Goal: Check status: Check status

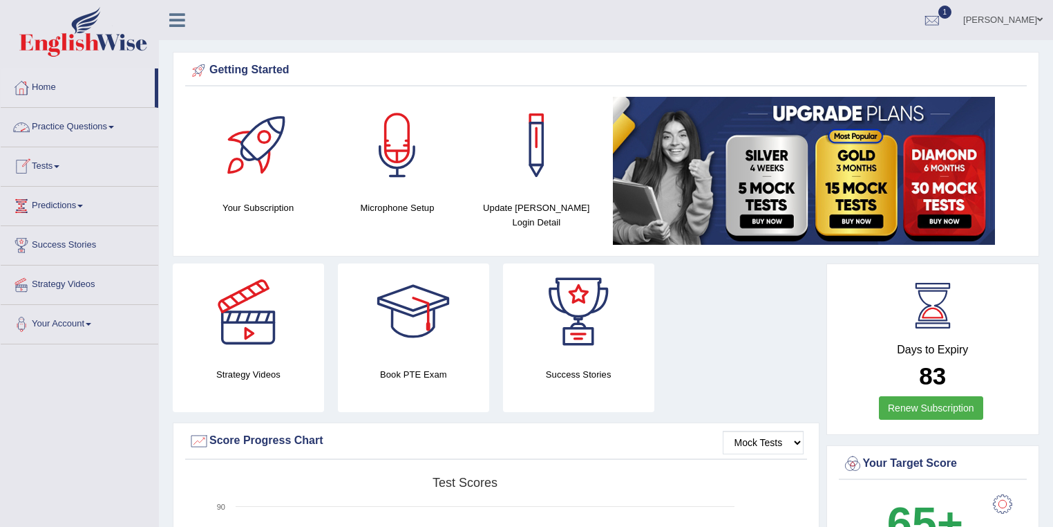
click at [58, 129] on link "Practice Questions" at bounding box center [80, 125] width 158 height 35
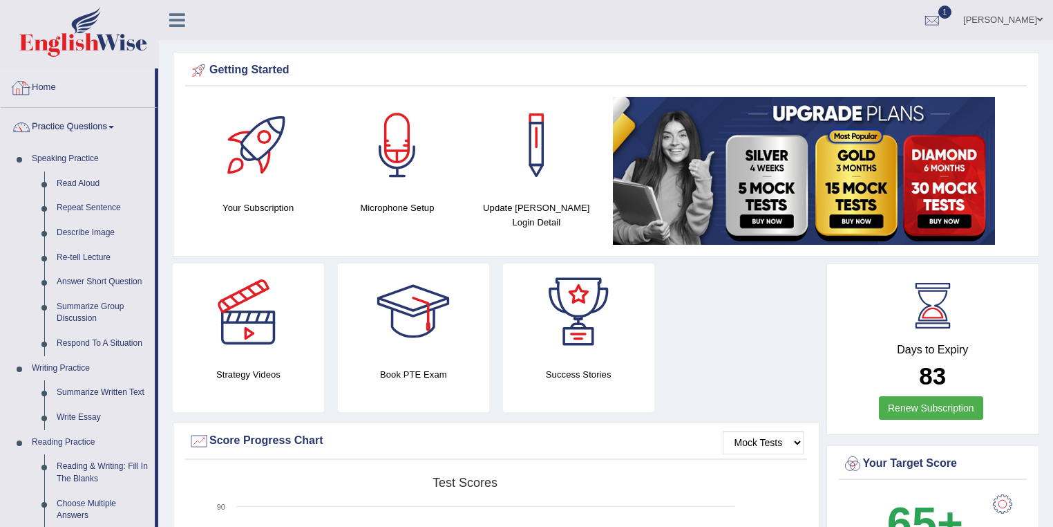
click at [50, 88] on link "Home" at bounding box center [78, 85] width 154 height 35
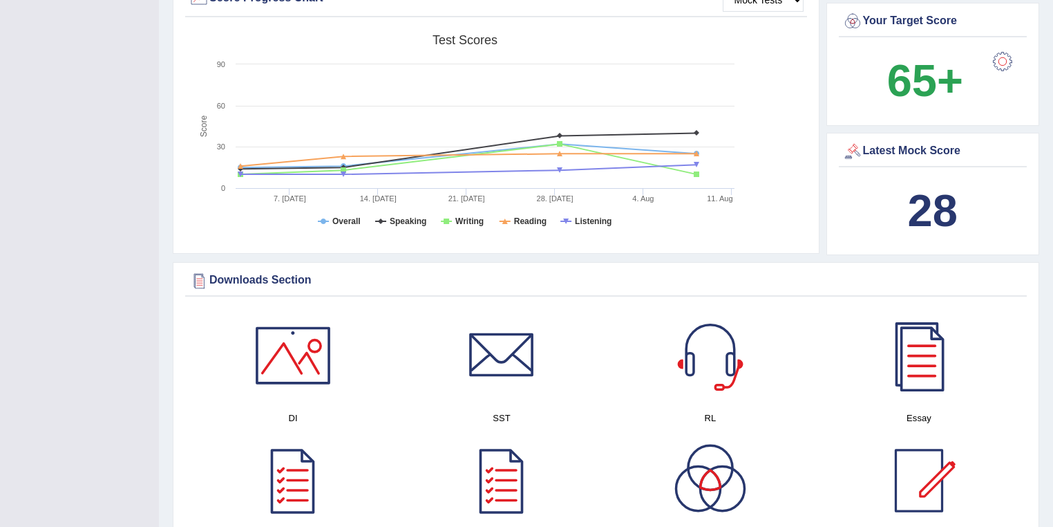
scroll to position [608, 0]
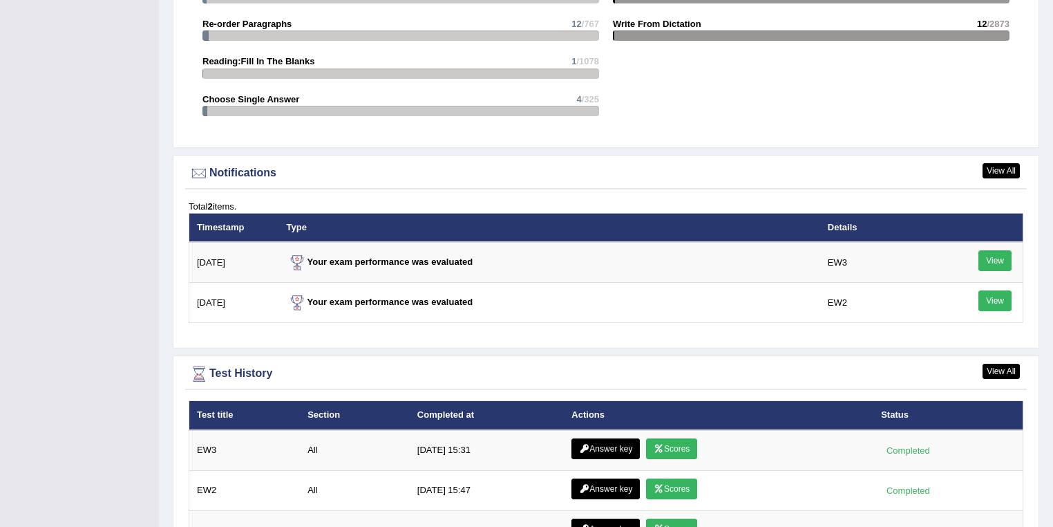
scroll to position [1645, 0]
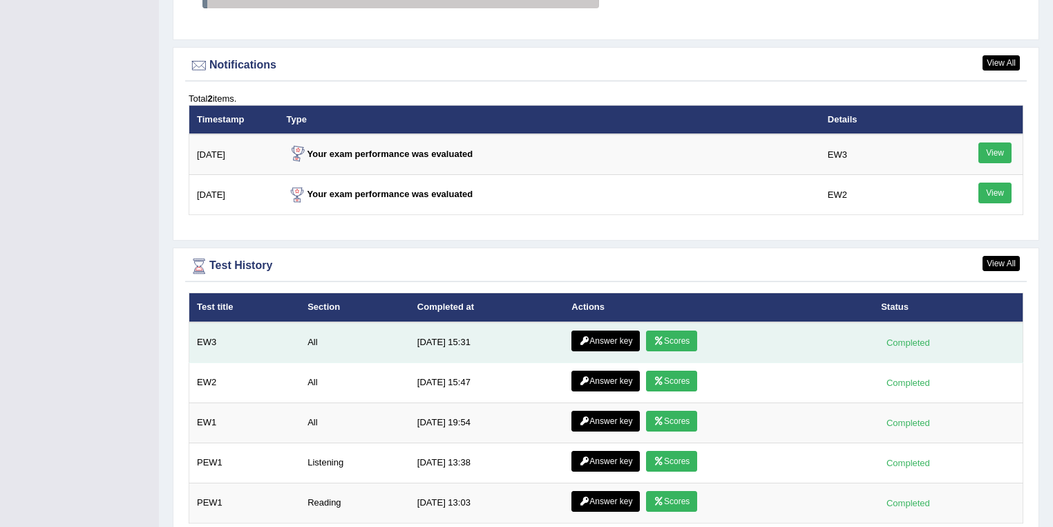
click at [688, 332] on link "Scores" at bounding box center [671, 340] width 51 height 21
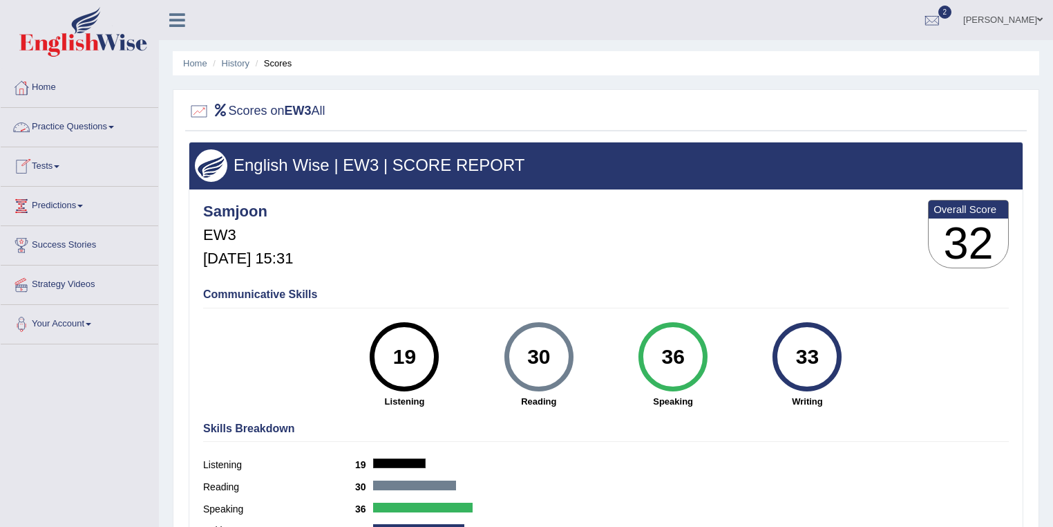
click at [86, 122] on link "Practice Questions" at bounding box center [80, 125] width 158 height 35
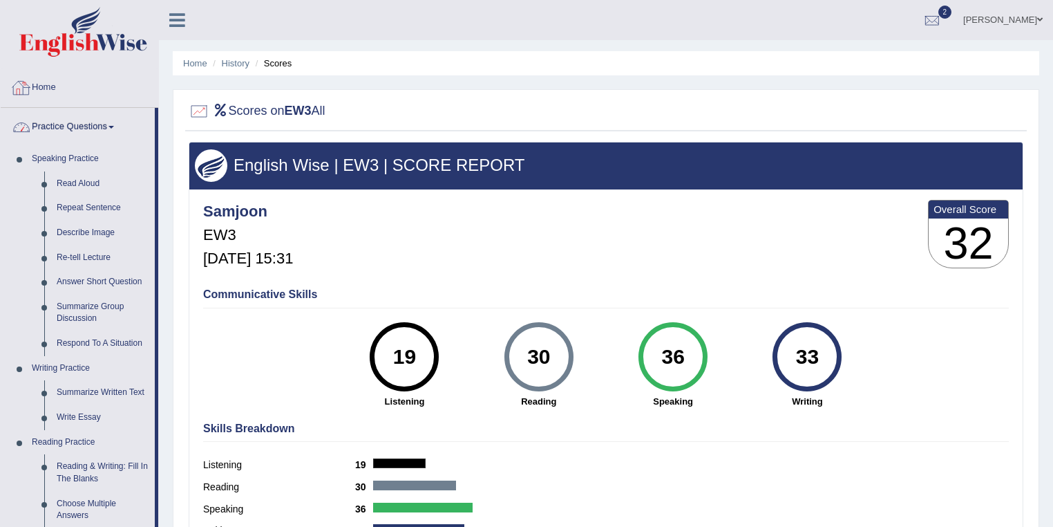
click at [105, 88] on link "Home" at bounding box center [80, 85] width 158 height 35
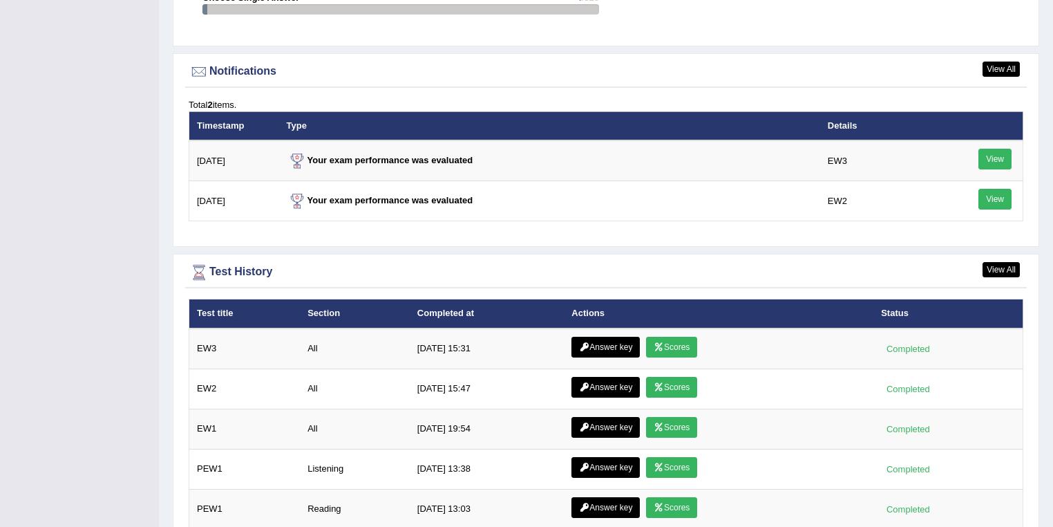
scroll to position [1659, 0]
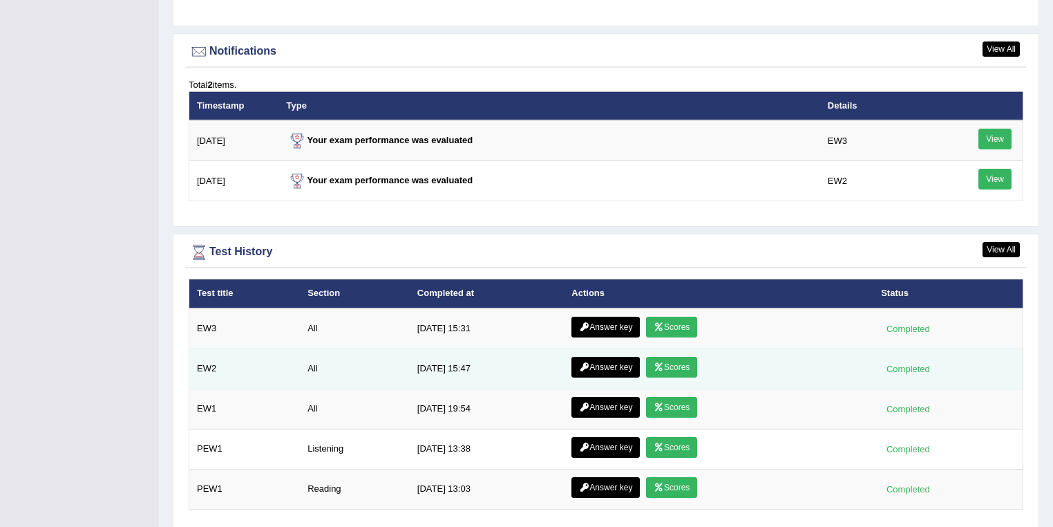
click at [680, 364] on link "Scores" at bounding box center [671, 367] width 51 height 21
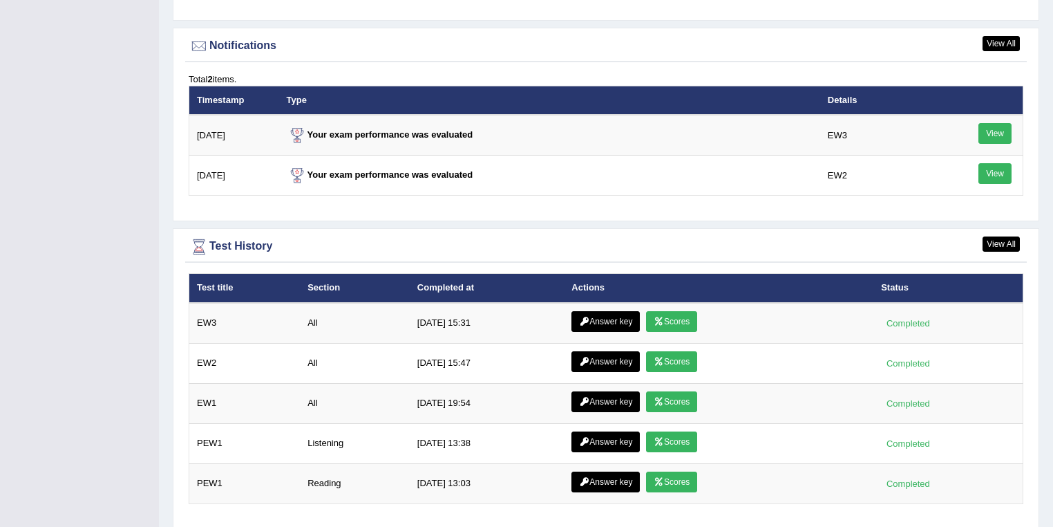
scroll to position [1645, 0]
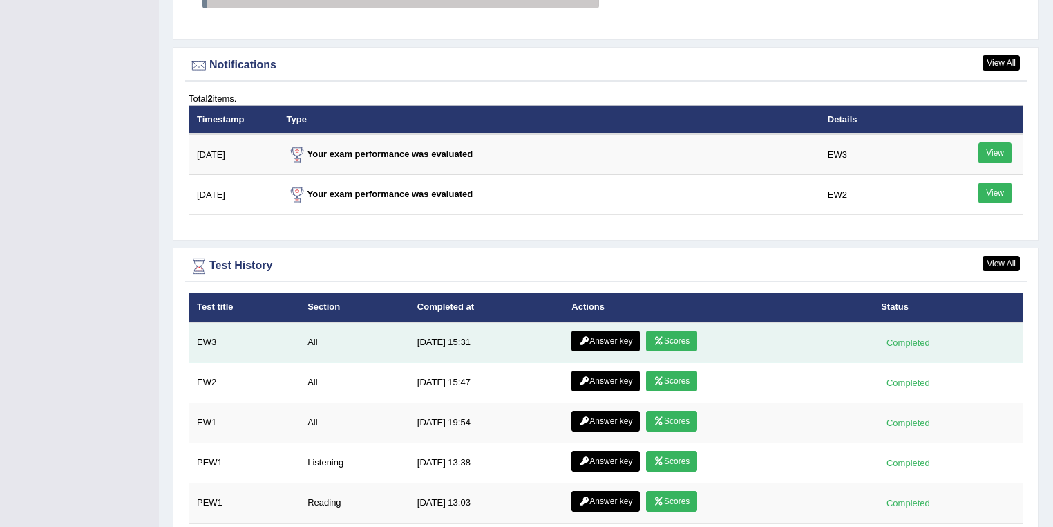
click at [607, 337] on link "Answer key" at bounding box center [606, 340] width 68 height 21
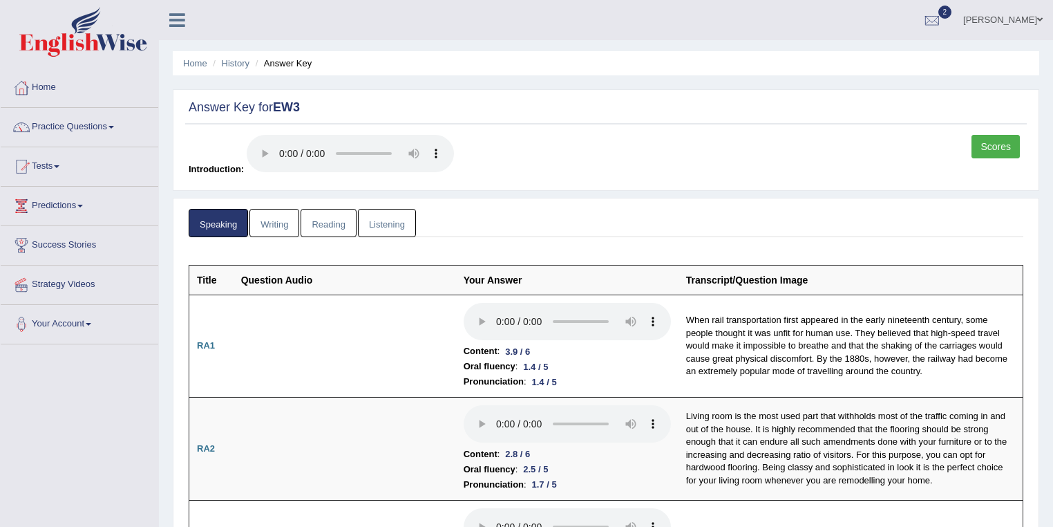
click at [288, 225] on link "Writing" at bounding box center [275, 223] width 50 height 28
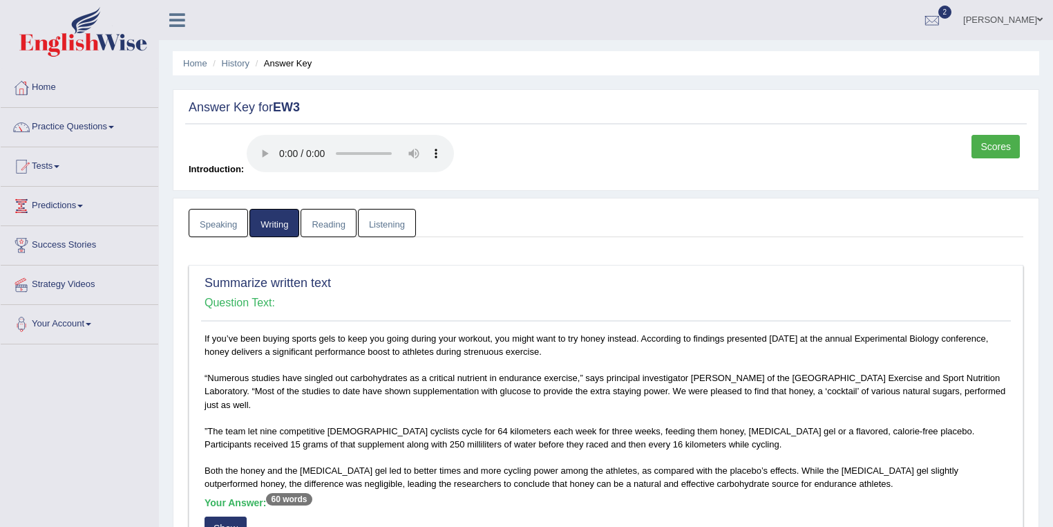
click at [323, 219] on link "Reading" at bounding box center [328, 223] width 55 height 28
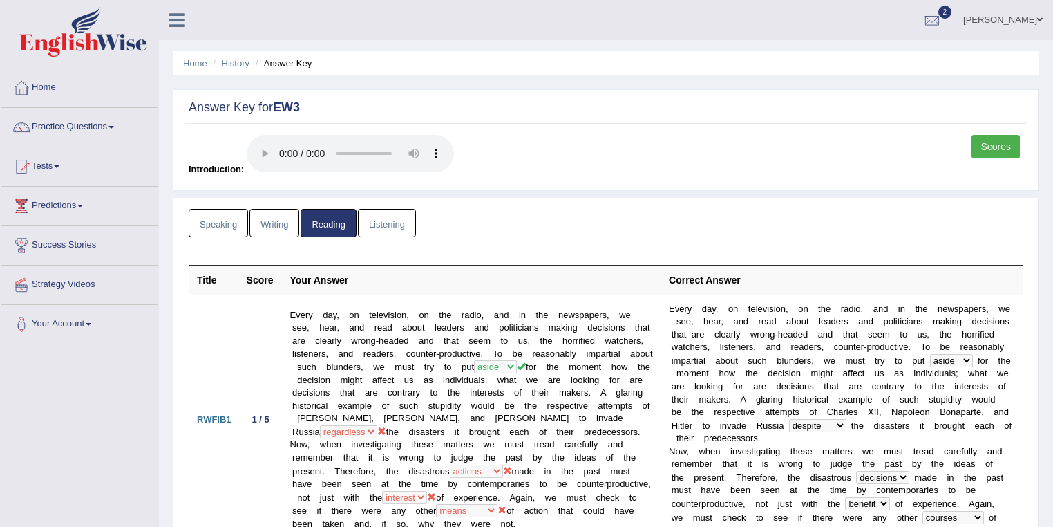
click at [387, 220] on link "Listening" at bounding box center [387, 223] width 58 height 28
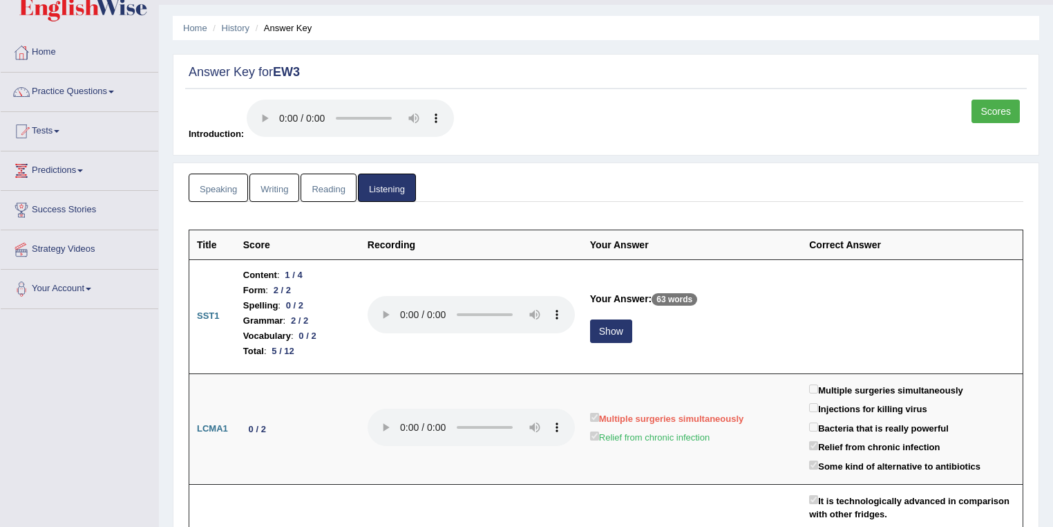
scroll to position [55, 0]
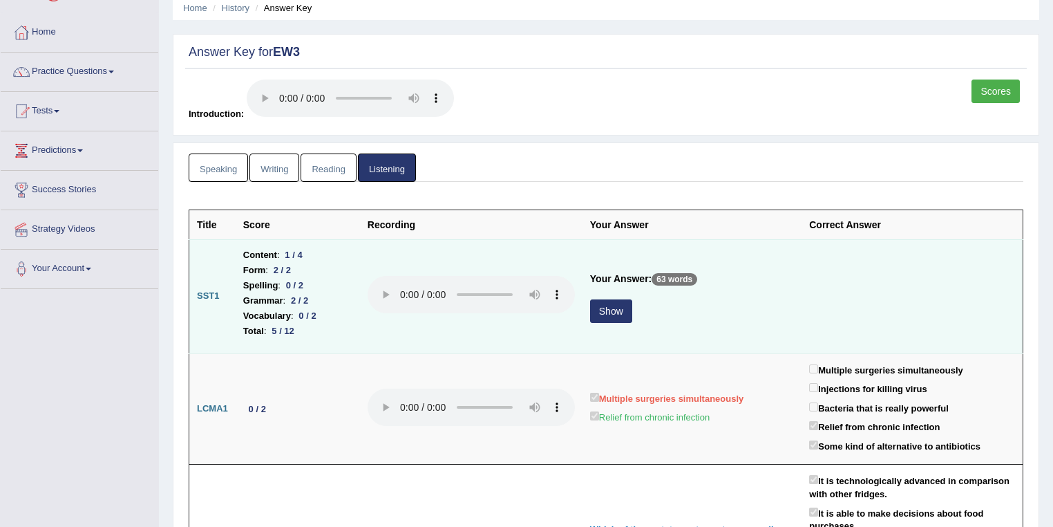
click at [610, 312] on button "Show" at bounding box center [611, 311] width 42 height 24
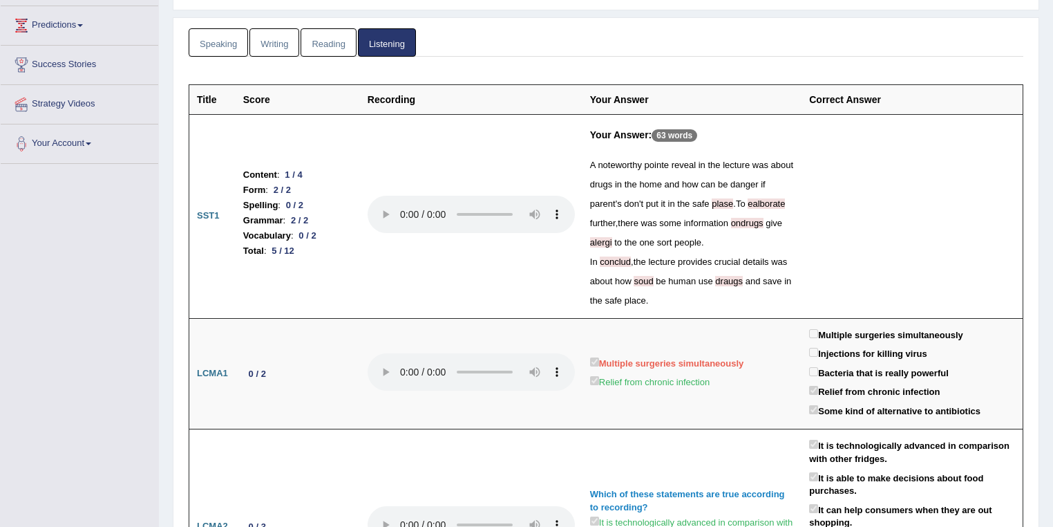
scroll to position [0, 0]
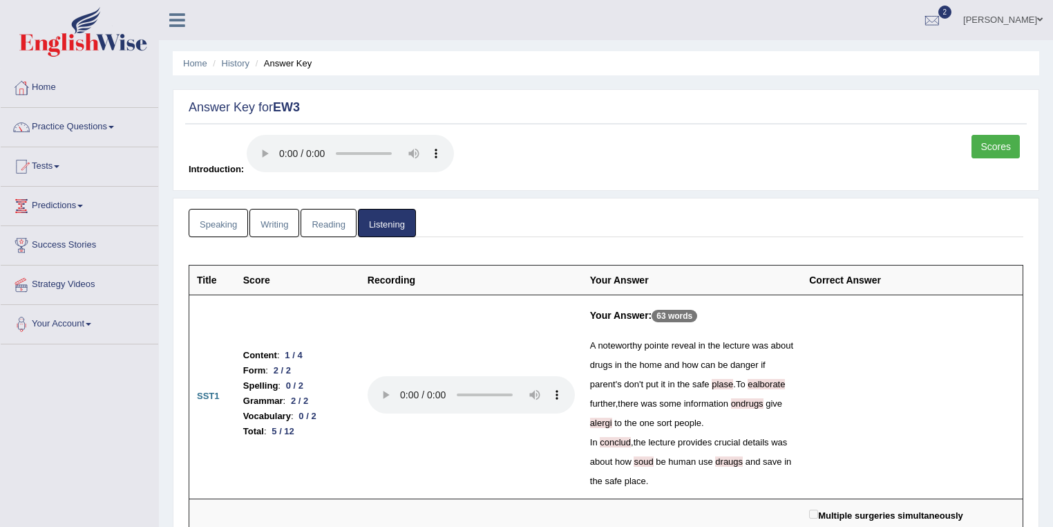
click at [1004, 147] on link "Scores" at bounding box center [996, 147] width 48 height 24
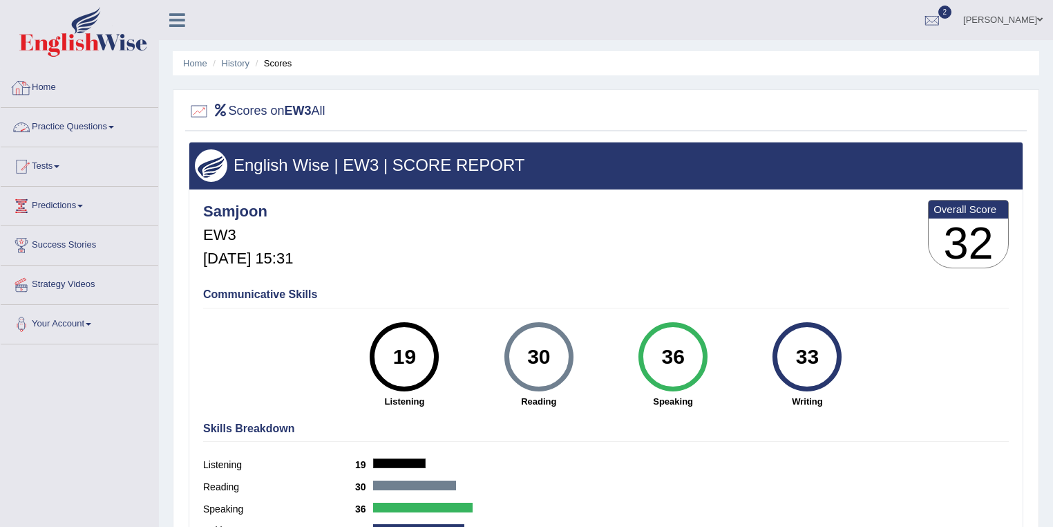
click at [77, 87] on link "Home" at bounding box center [80, 85] width 158 height 35
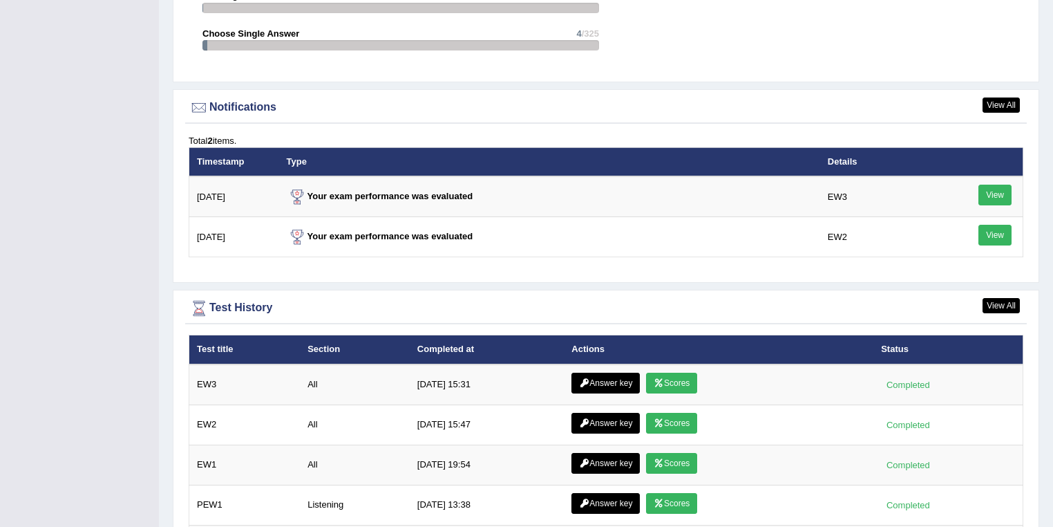
scroll to position [1604, 0]
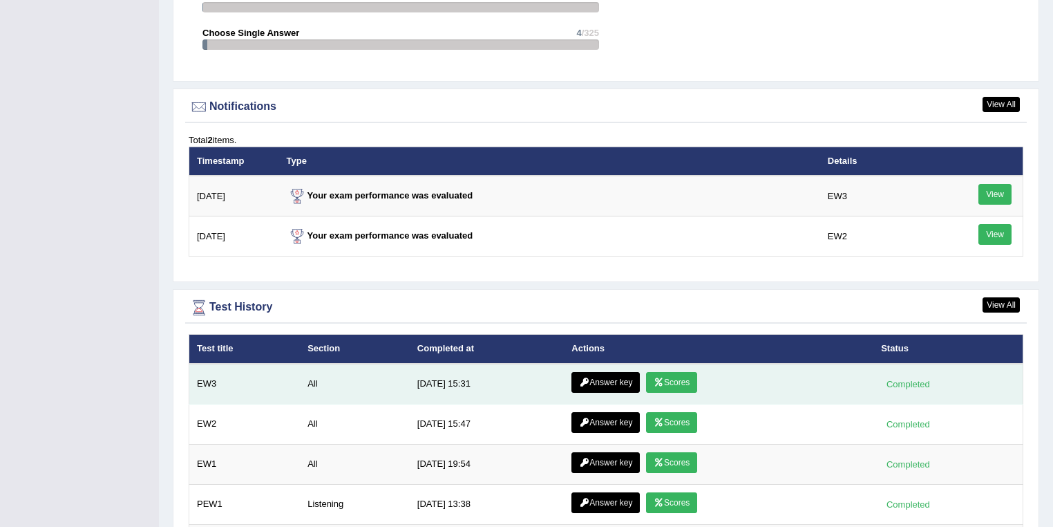
click at [664, 379] on link "Scores" at bounding box center [671, 382] width 51 height 21
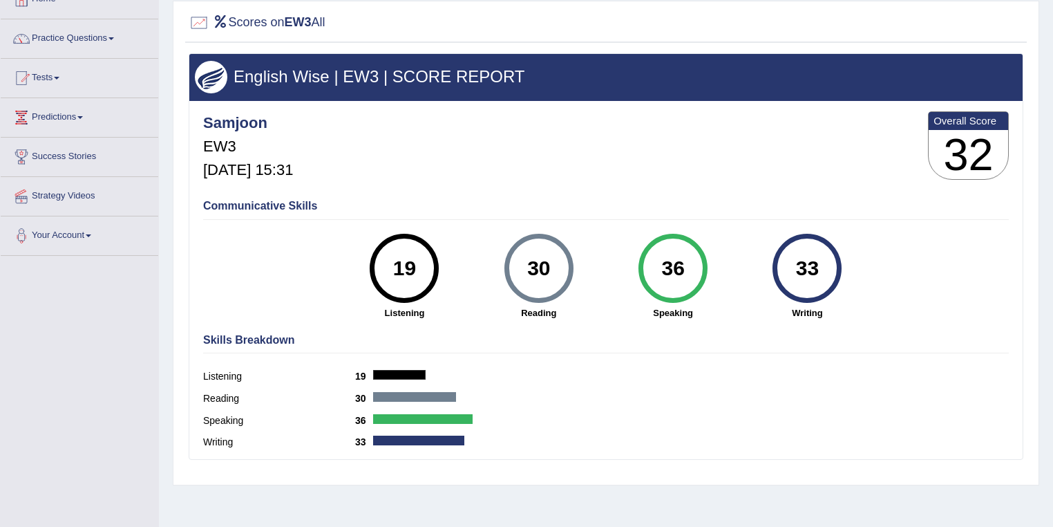
scroll to position [111, 0]
